Goal: Task Accomplishment & Management: Manage account settings

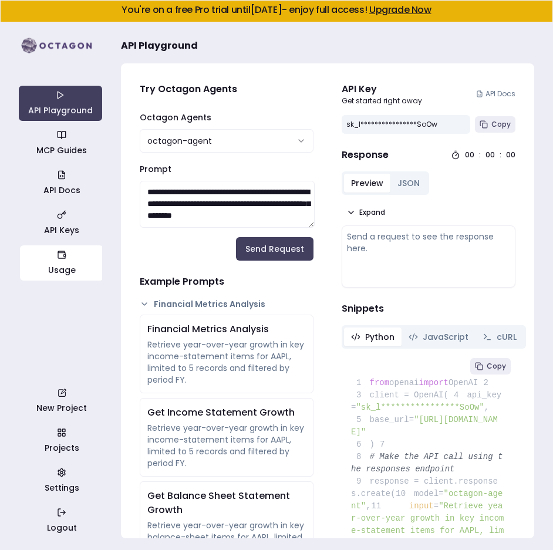
click at [54, 268] on link "Usage" at bounding box center [61, 263] width 83 height 35
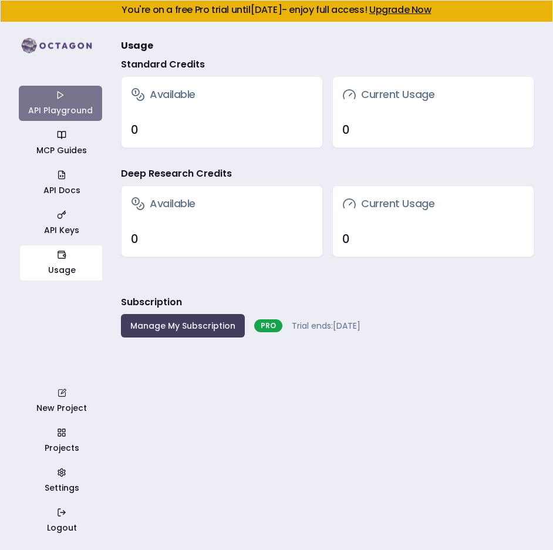
click at [49, 93] on link "API Playground" at bounding box center [60, 103] width 83 height 35
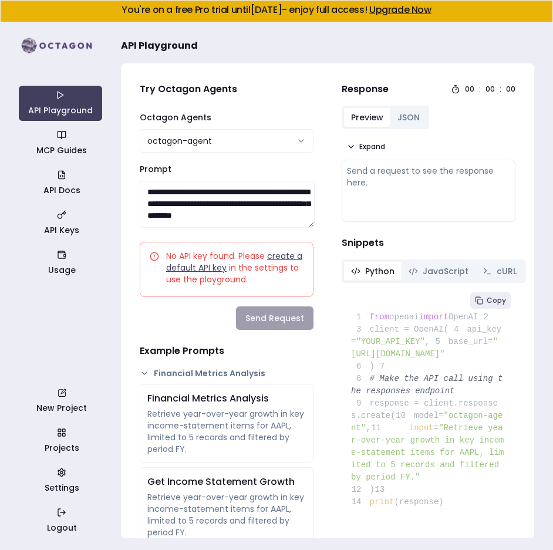
click at [192, 271] on link "create a default API key" at bounding box center [234, 261] width 136 height 23
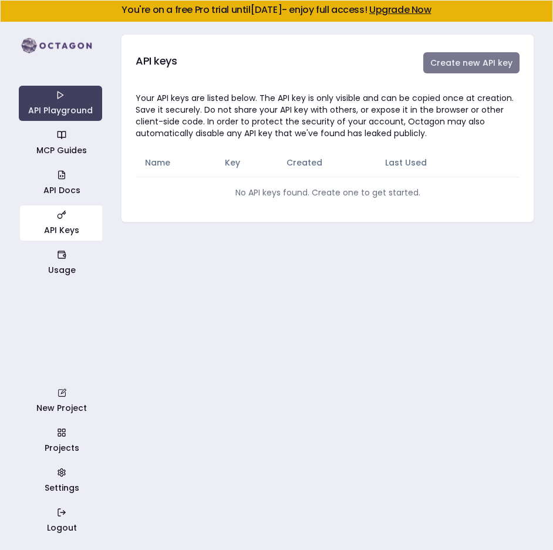
click at [458, 62] on button "Create new API key" at bounding box center [471, 62] width 96 height 21
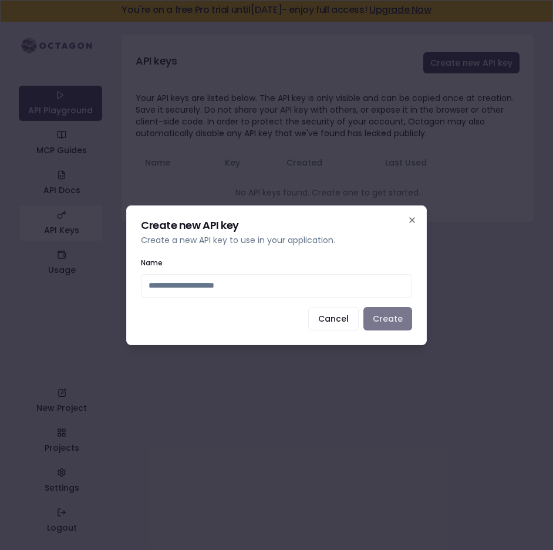
click at [382, 327] on button "Create" at bounding box center [388, 318] width 49 height 23
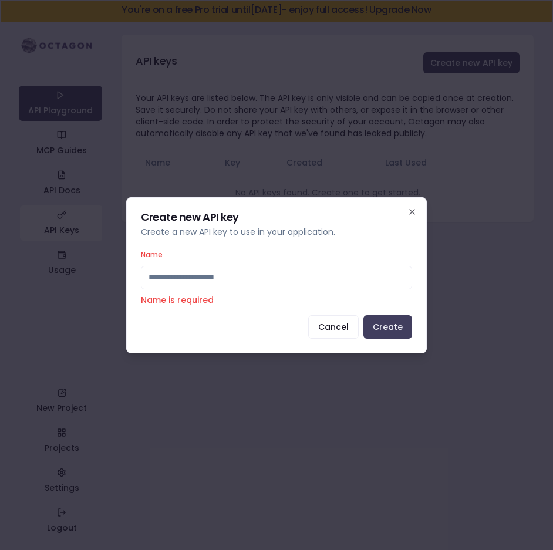
click at [237, 277] on input "Name" at bounding box center [276, 277] width 271 height 23
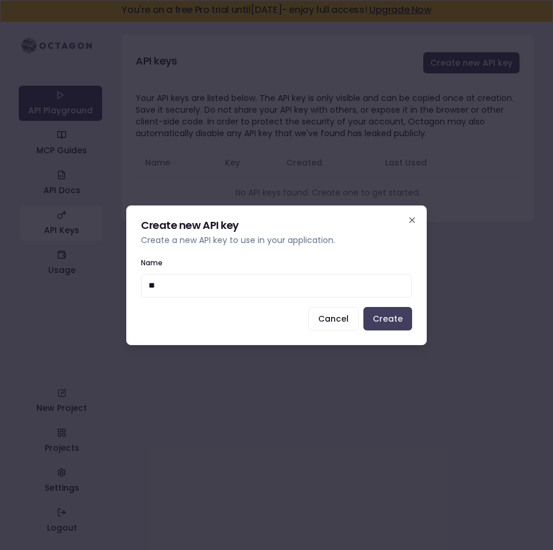
type input "***"
click button "Create" at bounding box center [388, 318] width 49 height 23
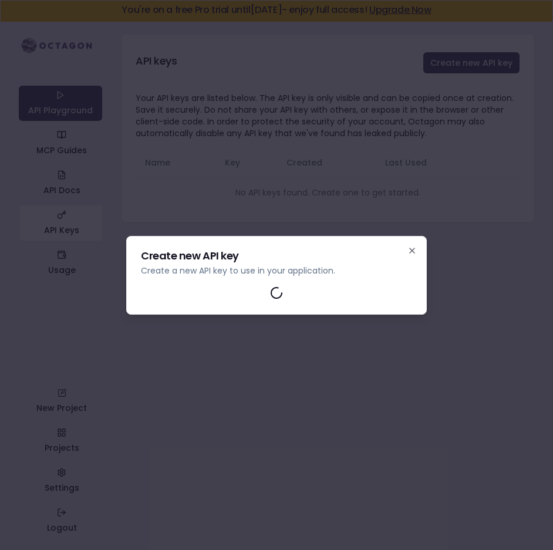
click at [187, 261] on h2 "Create new API key" at bounding box center [276, 256] width 271 height 11
click at [260, 291] on div at bounding box center [276, 293] width 271 height 14
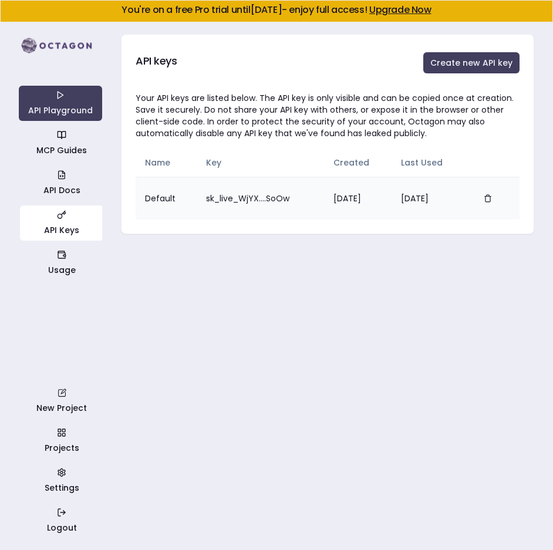
click at [230, 202] on td "sk_live_WjYX....SoOw" at bounding box center [260, 198] width 127 height 43
click at [52, 283] on div "API Playground MCP Guides API Docs API Keys Usage New Project Projects Settings…" at bounding box center [60, 286] width 83 height 505
click at [49, 260] on link "Usage" at bounding box center [61, 263] width 83 height 35
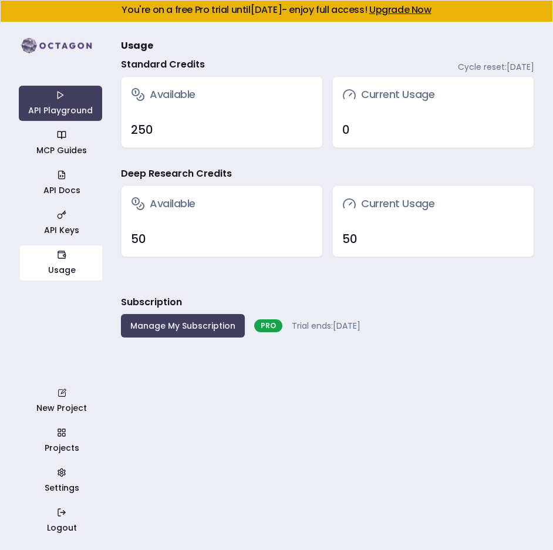
click at [371, 239] on div "50" at bounding box center [433, 239] width 182 height 16
click at [350, 216] on div "Current Usage" at bounding box center [433, 203] width 201 height 35
click at [357, 199] on h3 "Current Usage" at bounding box center [388, 204] width 92 height 16
click at [161, 206] on h3 "Available" at bounding box center [163, 204] width 65 height 16
click at [63, 265] on link "Usage" at bounding box center [61, 263] width 83 height 35
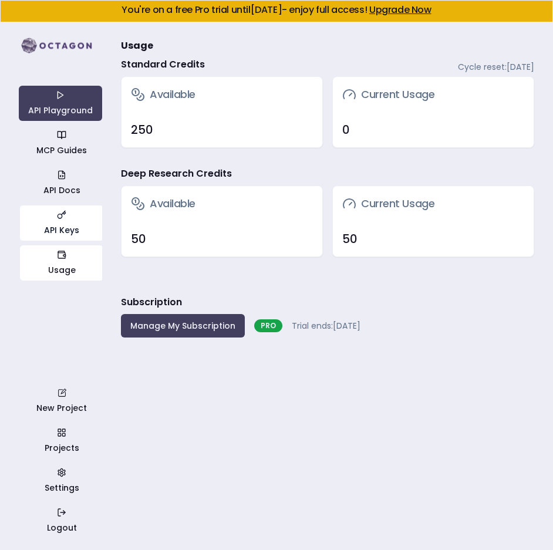
click at [58, 223] on link "API Keys" at bounding box center [61, 223] width 83 height 35
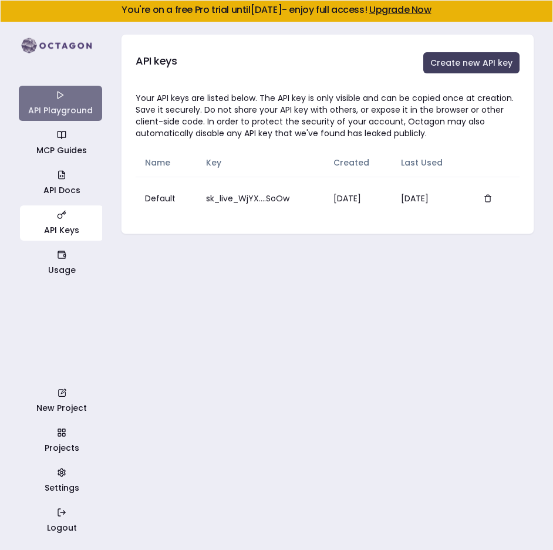
click at [70, 99] on link "API Playground" at bounding box center [60, 103] width 83 height 35
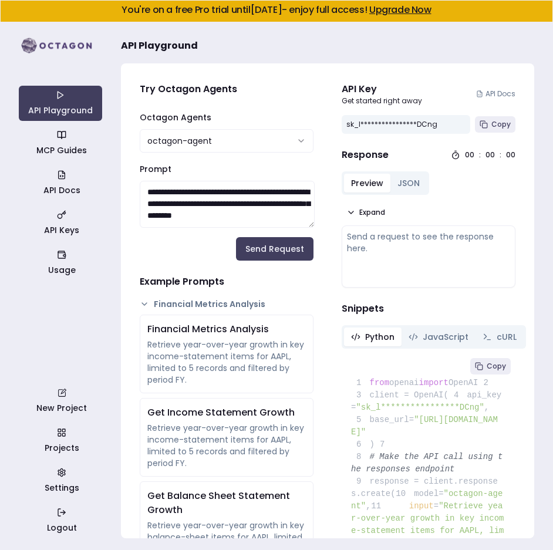
click at [446, 128] on div "**********" at bounding box center [406, 124] width 129 height 19
click at [432, 117] on div "**********" at bounding box center [406, 124] width 129 height 19
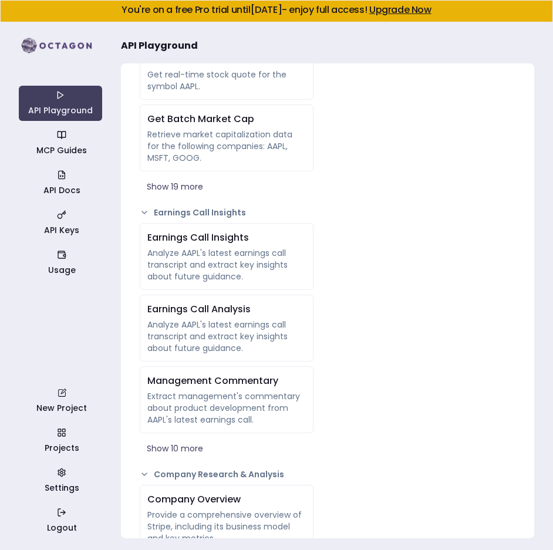
scroll to position [1297, 0]
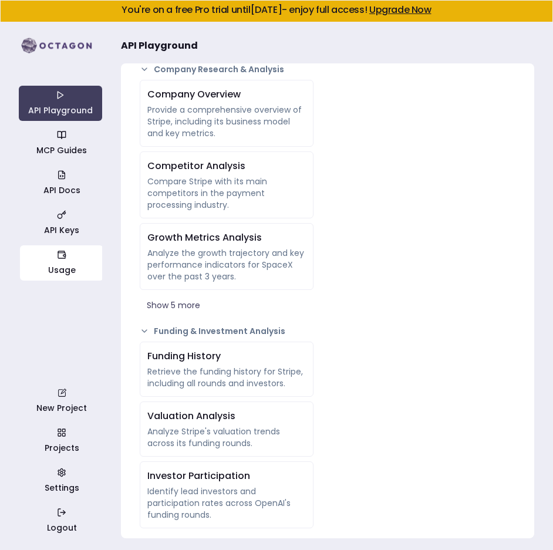
click at [73, 253] on link "Usage" at bounding box center [61, 263] width 83 height 35
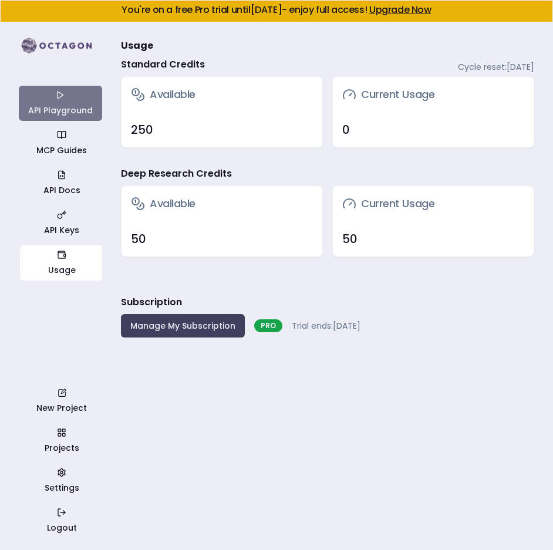
click at [60, 107] on link "API Playground" at bounding box center [60, 103] width 83 height 35
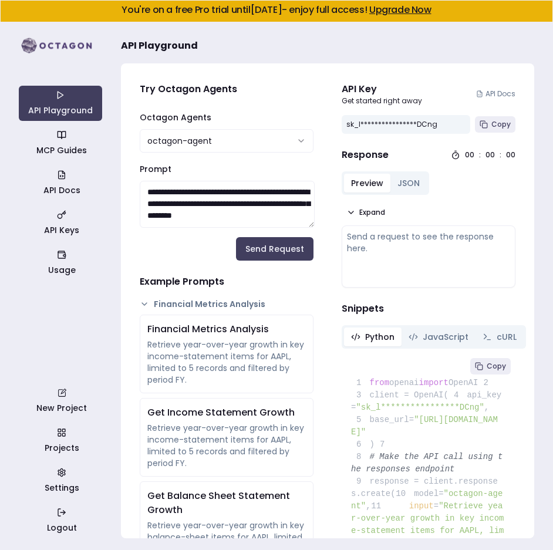
click at [296, 142] on html "**********" at bounding box center [276, 275] width 553 height 550
click at [274, 80] on html "**********" at bounding box center [276, 275] width 553 height 550
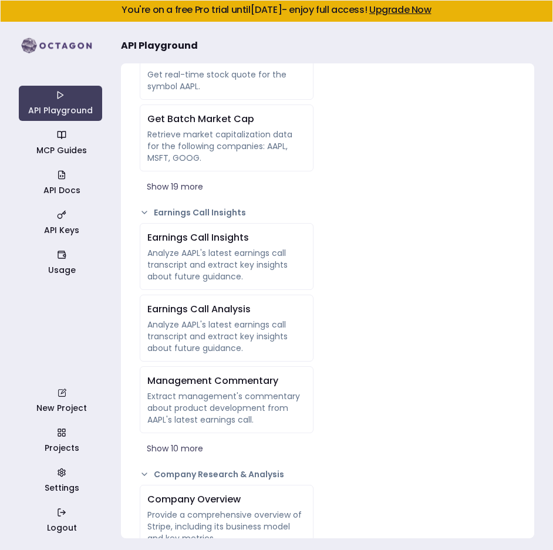
scroll to position [1297, 0]
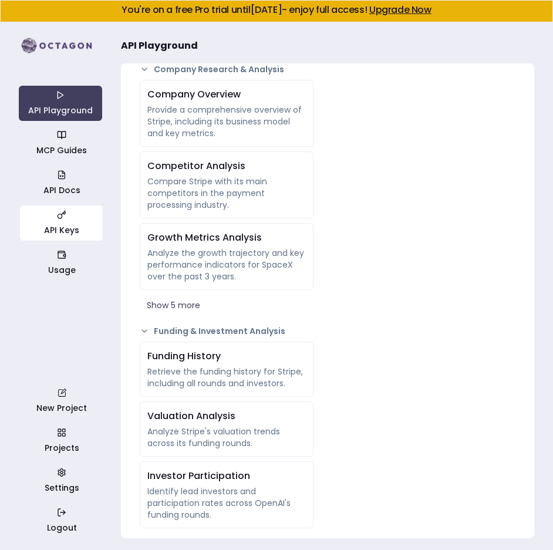
click at [59, 211] on icon "button" at bounding box center [61, 214] width 9 height 9
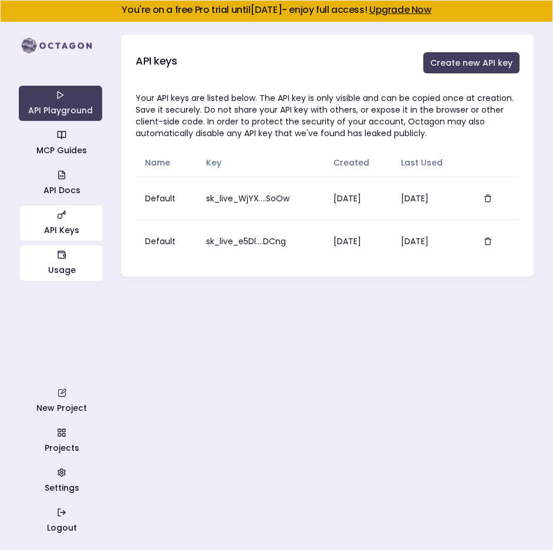
click at [56, 271] on link "Usage" at bounding box center [61, 263] width 83 height 35
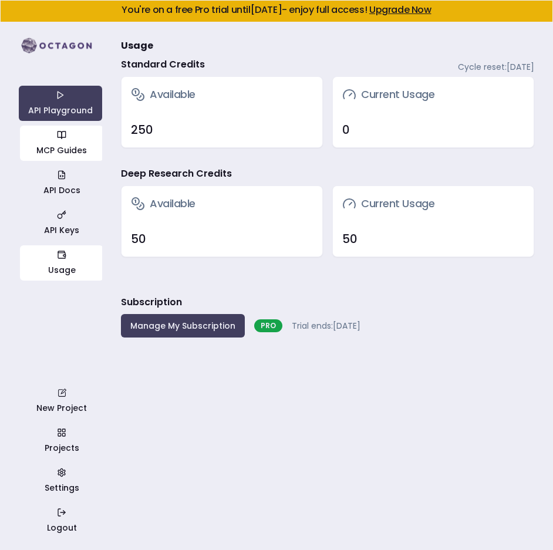
click at [51, 147] on link "MCP Guides" at bounding box center [61, 143] width 83 height 35
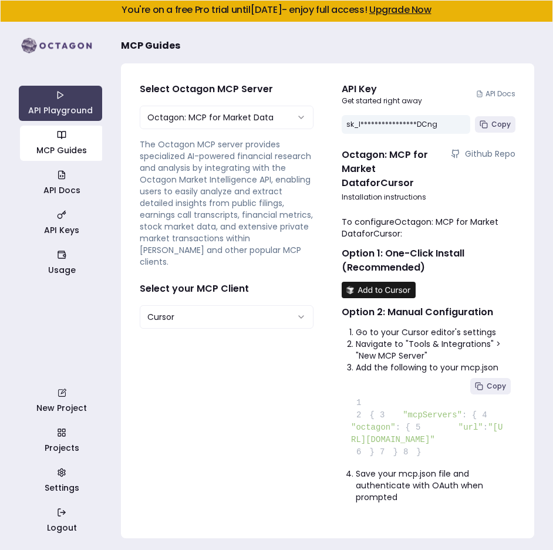
click at [440, 117] on div "**********" at bounding box center [406, 124] width 129 height 19
click at [428, 130] on div "**********" at bounding box center [406, 124] width 129 height 19
click at [406, 123] on div "**********" at bounding box center [406, 124] width 129 height 19
click at [225, 297] on html "**********" at bounding box center [276, 275] width 553 height 550
click at [271, 264] on html "**********" at bounding box center [276, 275] width 553 height 550
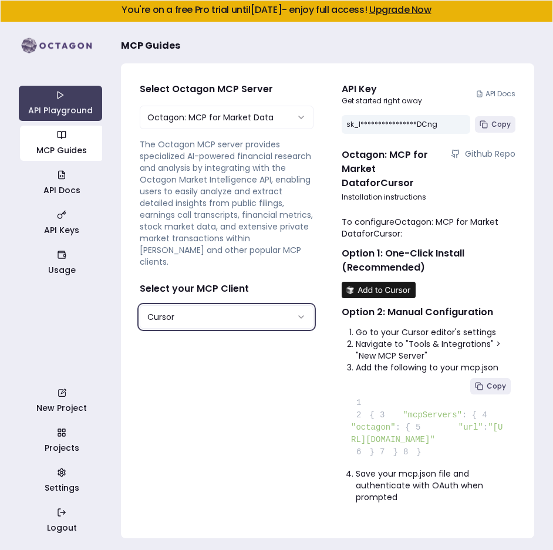
click at [53, 145] on link "MCP Guides" at bounding box center [61, 143] width 83 height 35
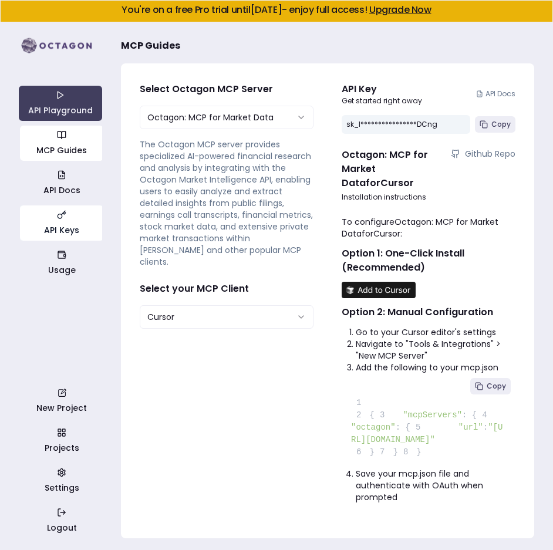
click at [57, 229] on link "API Keys" at bounding box center [61, 223] width 83 height 35
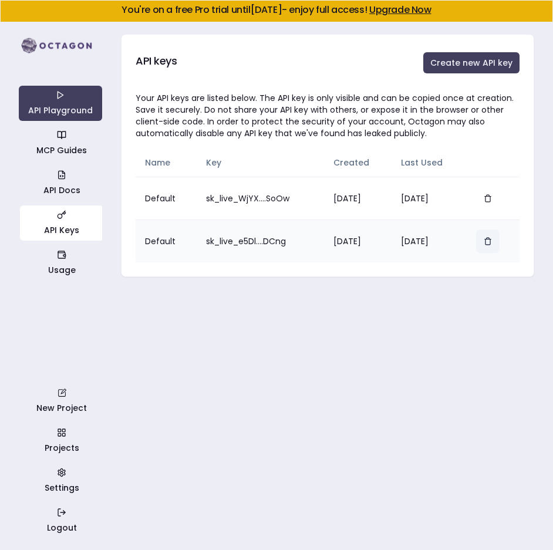
click at [490, 239] on icon "button" at bounding box center [488, 239] width 6 height 0
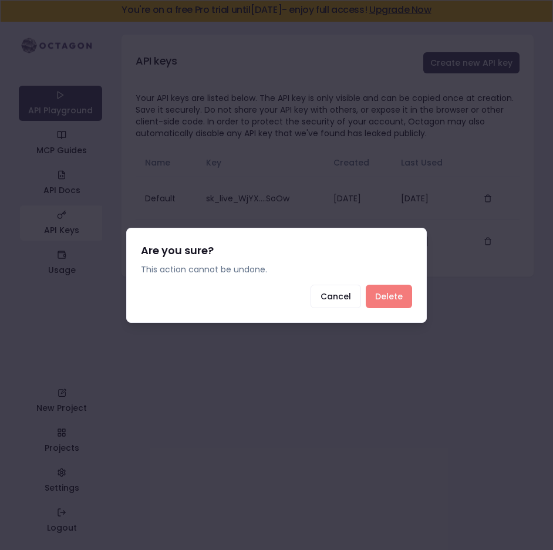
click at [382, 297] on button "Delete" at bounding box center [389, 296] width 46 height 23
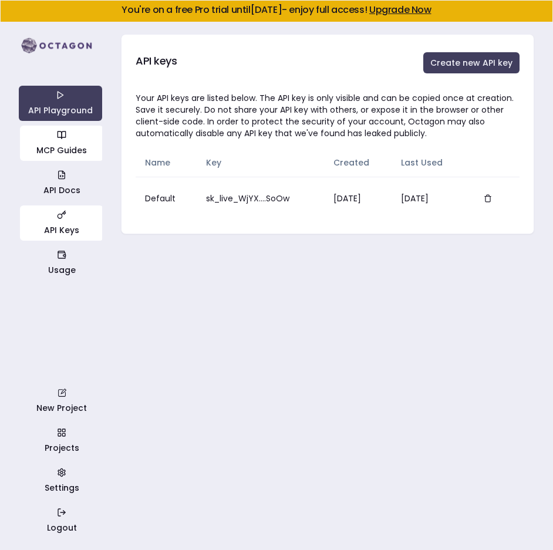
click at [68, 147] on link "MCP Guides" at bounding box center [61, 143] width 83 height 35
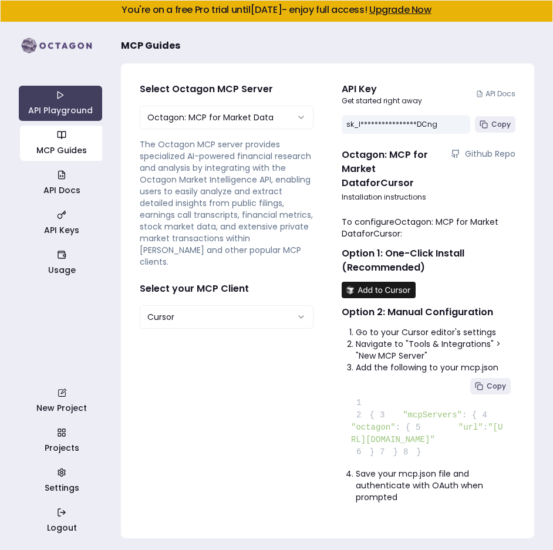
click at [368, 120] on div "**********" at bounding box center [406, 124] width 129 height 19
click at [55, 270] on link "Usage" at bounding box center [61, 263] width 83 height 35
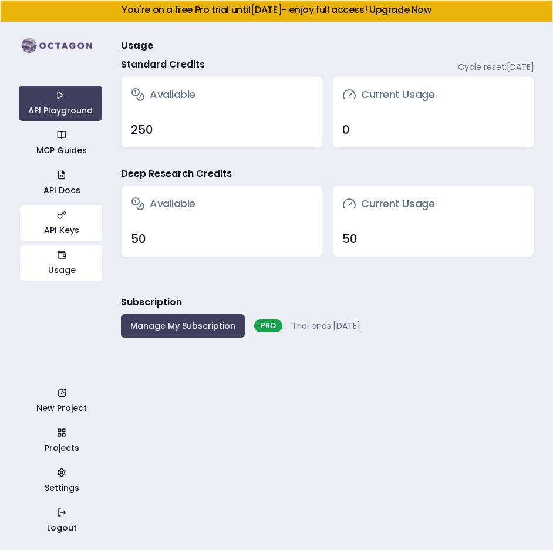
click at [62, 218] on icon "button" at bounding box center [61, 214] width 9 height 9
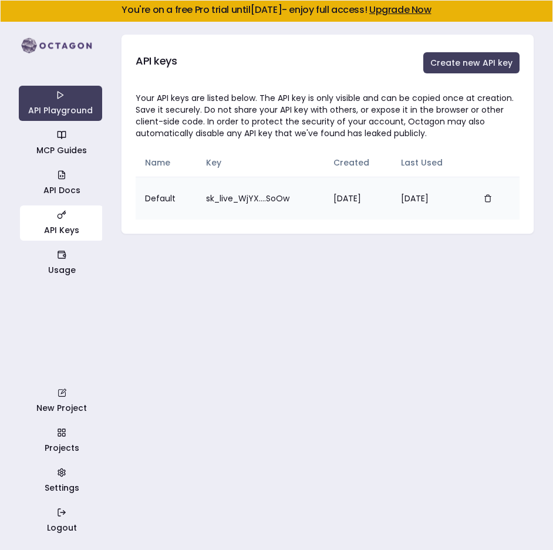
click at [162, 198] on td "Default" at bounding box center [166, 198] width 61 height 43
click at [242, 198] on td "sk_live_WjYX....SoOw" at bounding box center [260, 198] width 127 height 43
click at [354, 197] on td "Oct 6, 2025" at bounding box center [358, 198] width 68 height 43
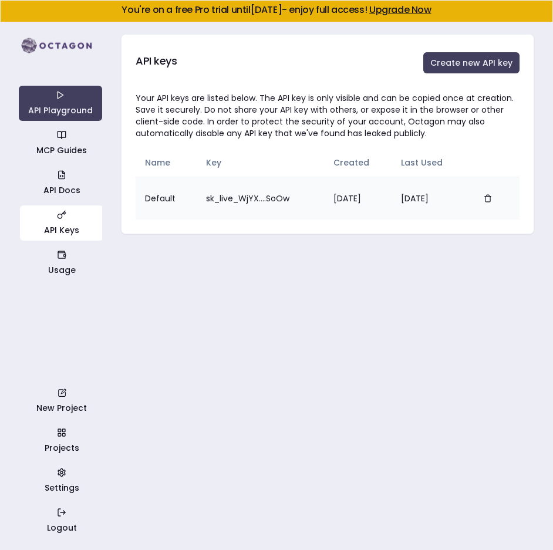
click at [244, 204] on td "sk_live_WjYX....SoOw" at bounding box center [260, 198] width 127 height 43
click at [40, 274] on link "Usage" at bounding box center [61, 263] width 83 height 35
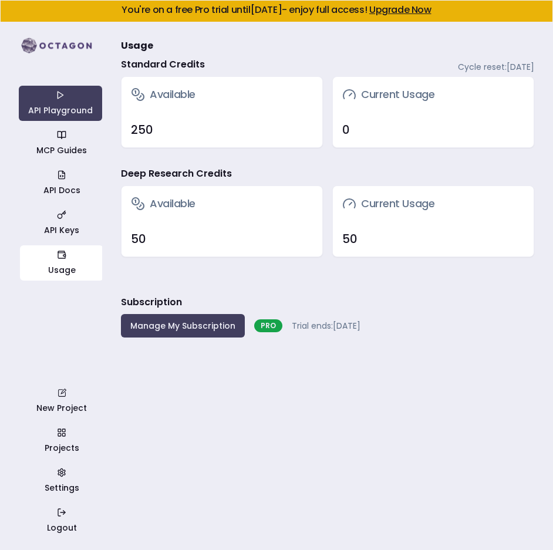
click at [144, 129] on div "250" at bounding box center [222, 130] width 182 height 16
click at [381, 107] on div "Current Usage" at bounding box center [433, 94] width 201 height 35
click at [381, 106] on div "Current Usage" at bounding box center [433, 94] width 201 height 35
drag, startPoint x: 373, startPoint y: 92, endPoint x: 360, endPoint y: 184, distance: 93.7
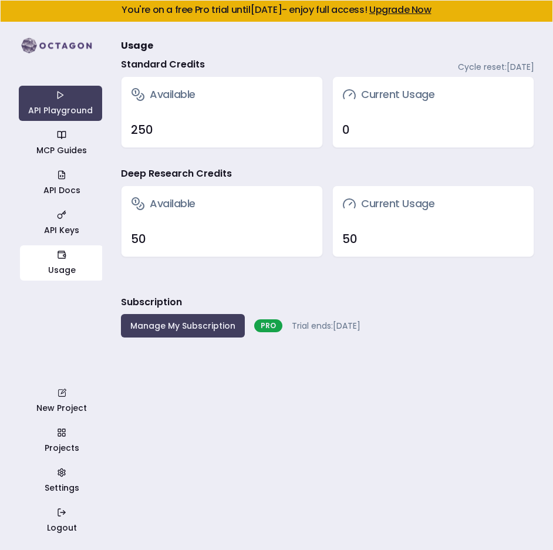
click at [373, 92] on h3 "Current Usage" at bounding box center [388, 94] width 92 height 16
click at [344, 213] on div "Current Usage" at bounding box center [433, 203] width 201 height 35
click at [379, 203] on h3 "Current Usage" at bounding box center [388, 204] width 92 height 16
click at [207, 332] on button "Manage My Subscription" at bounding box center [183, 325] width 124 height 23
click at [199, 247] on div "49" at bounding box center [222, 239] width 182 height 16
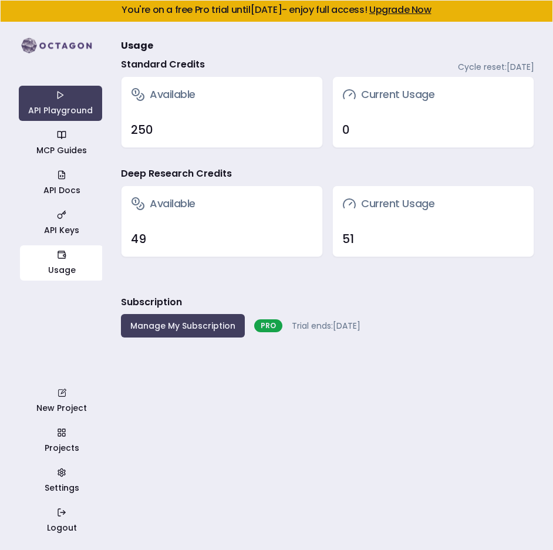
click at [137, 240] on div "49" at bounding box center [222, 239] width 182 height 16
click at [334, 116] on div "0" at bounding box center [433, 129] width 201 height 35
click at [51, 147] on link "MCP Guides" at bounding box center [61, 143] width 83 height 35
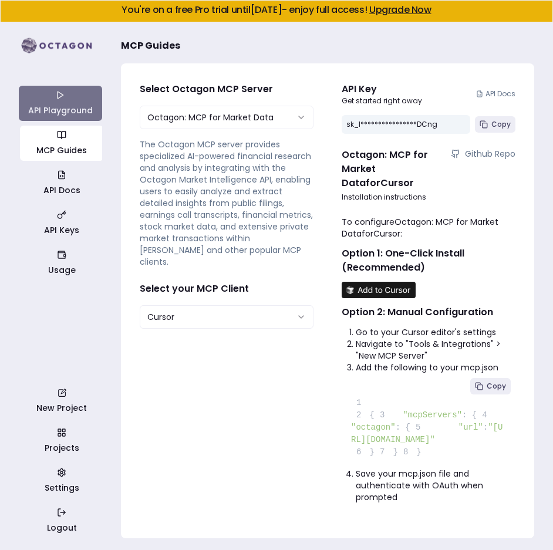
click at [83, 98] on link "API Playground" at bounding box center [60, 103] width 83 height 35
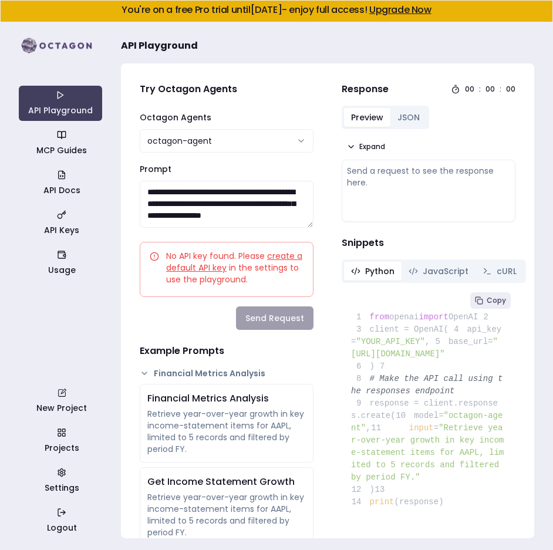
type textarea "**********"
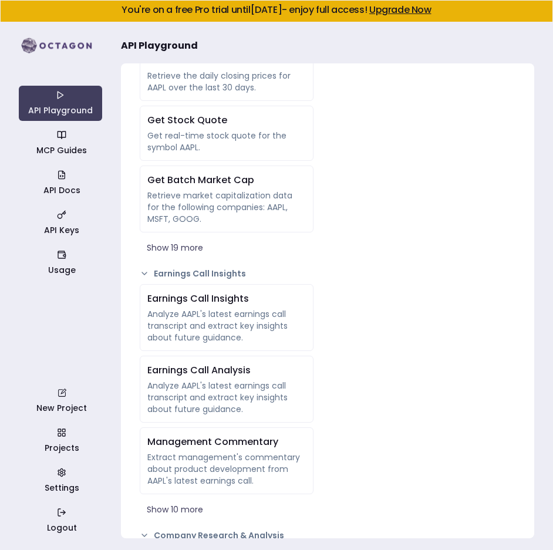
scroll to position [1054, 0]
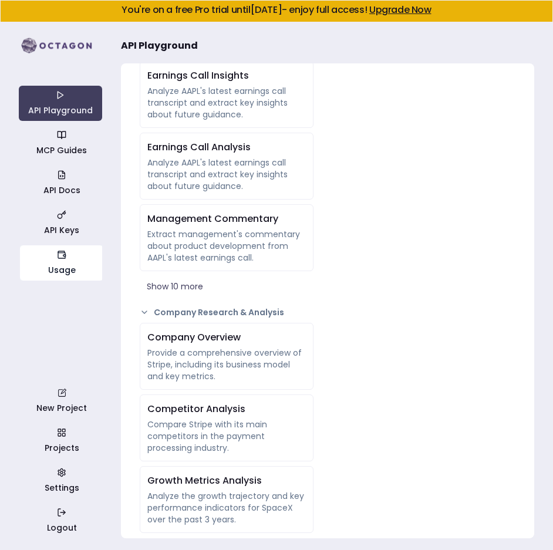
click at [71, 264] on link "Usage" at bounding box center [61, 263] width 83 height 35
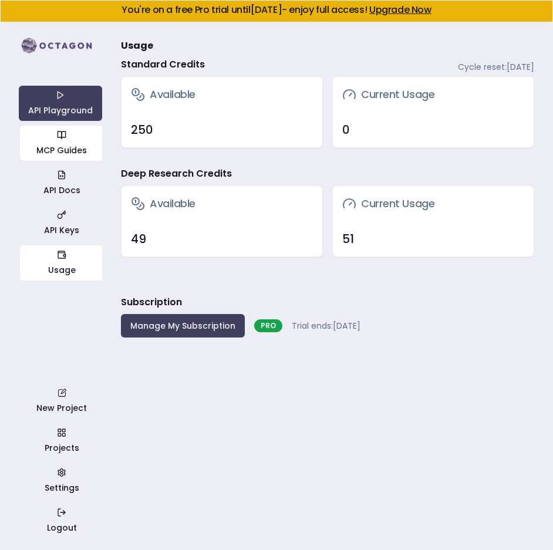
click at [62, 139] on icon "button" at bounding box center [61, 134] width 9 height 9
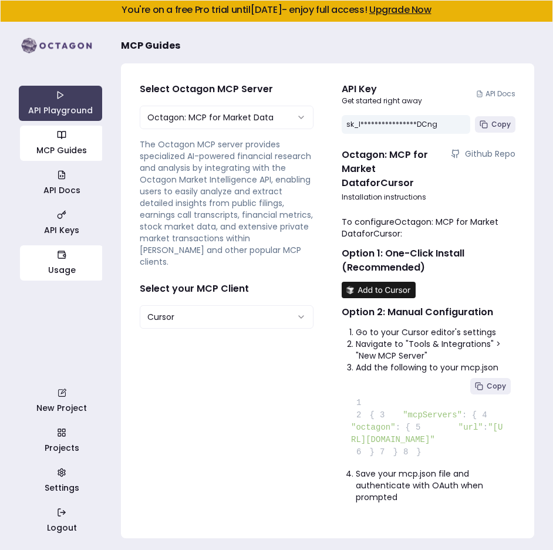
click at [70, 274] on link "Usage" at bounding box center [61, 263] width 83 height 35
